Goal: Browse casually: Explore the website without a specific task or goal

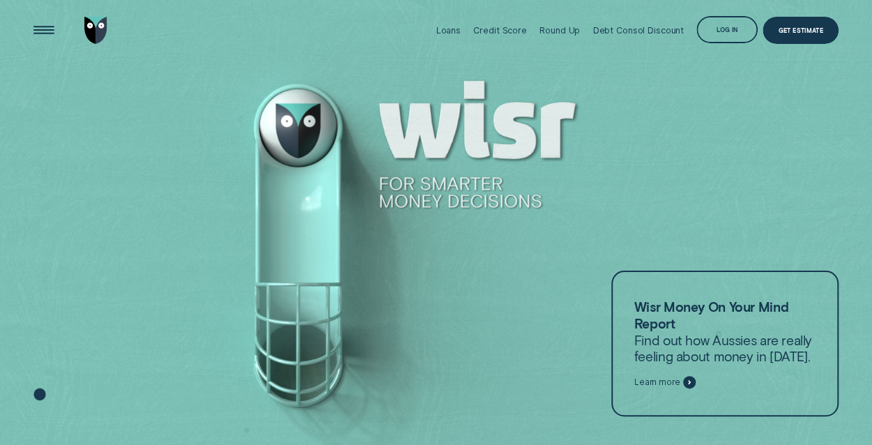
click at [93, 33] on img "Go to home page" at bounding box center [95, 31] width 23 height 28
click at [43, 32] on div "Open Menu" at bounding box center [43, 29] width 39 height 39
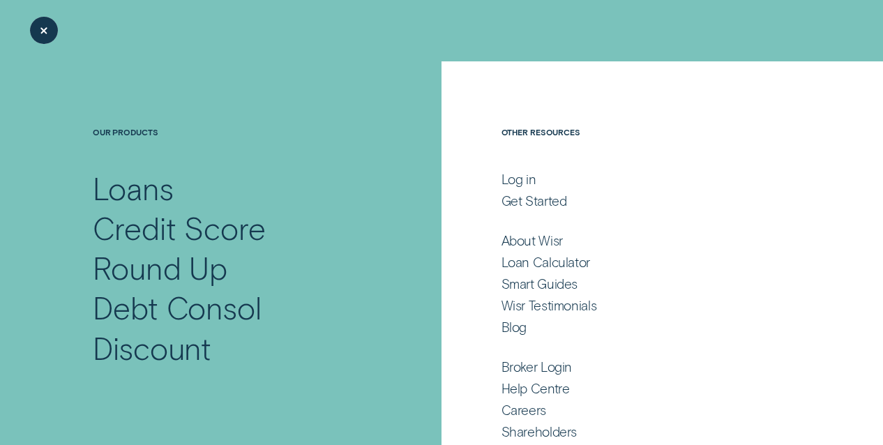
click at [43, 32] on div "Close Menu" at bounding box center [43, 29] width 39 height 39
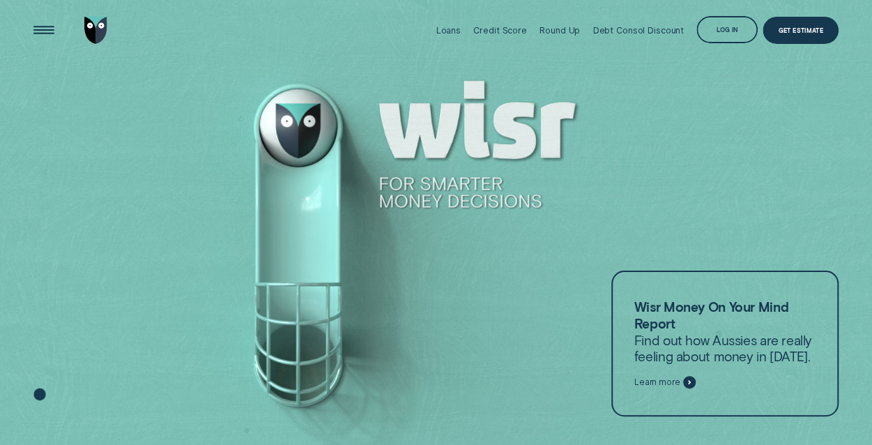
click at [95, 34] on img "Go to home page" at bounding box center [95, 31] width 23 height 28
click at [93, 24] on img "Go to home page" at bounding box center [95, 31] width 23 height 28
click at [91, 30] on img "Go to home page" at bounding box center [95, 31] width 23 height 28
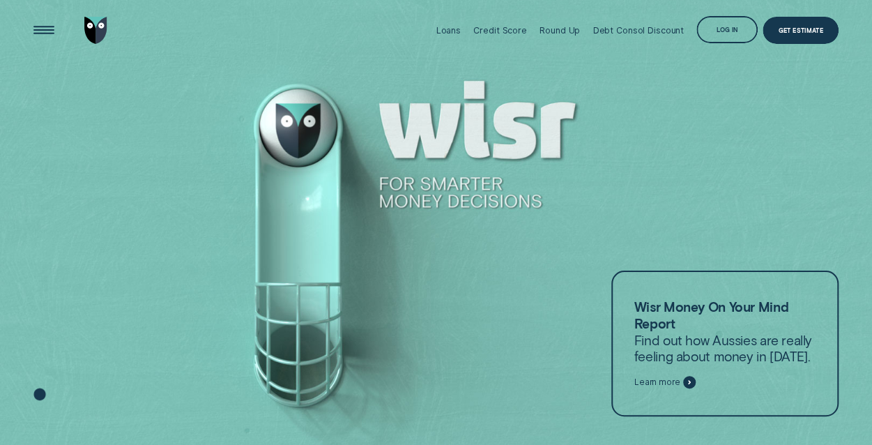
click at [93, 31] on img "Go to home page" at bounding box center [95, 31] width 23 height 28
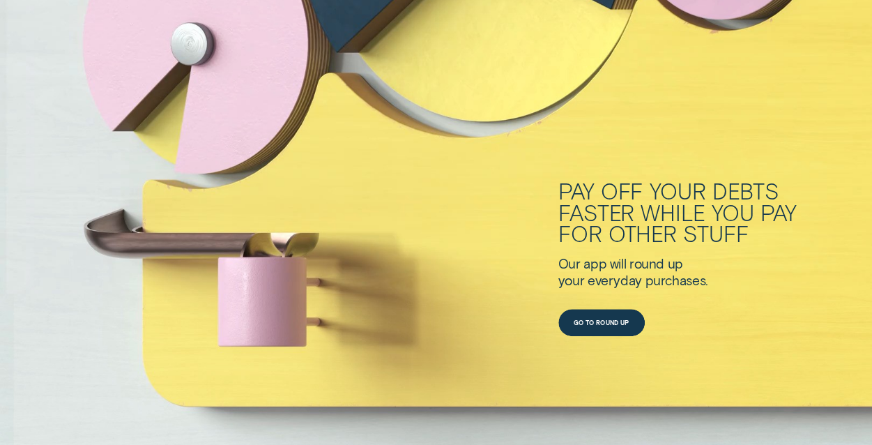
scroll to position [3058, 0]
click at [238, 205] on div "Pay off your debts faster while you pay for other stuff Our app will round up y…" at bounding box center [436, 3] width 872 height 582
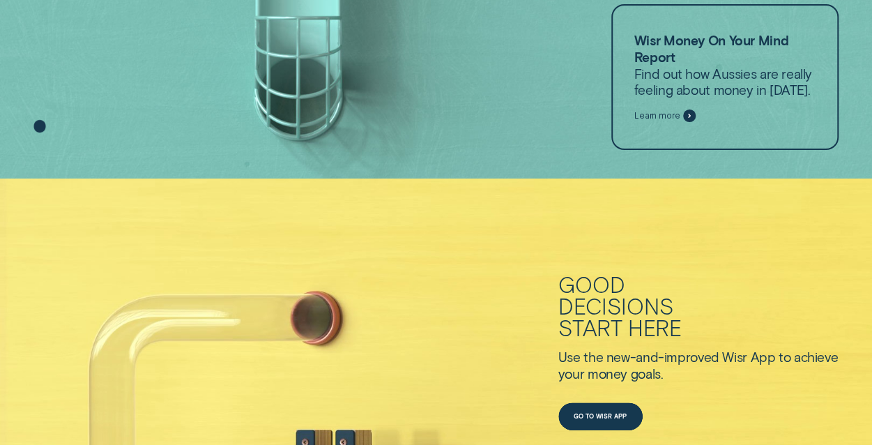
scroll to position [0, 0]
